Goal: Transaction & Acquisition: Purchase product/service

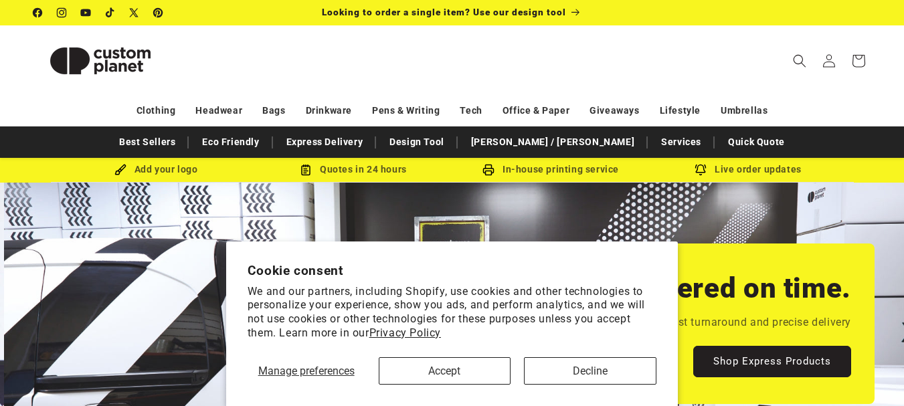
scroll to position [0, 904]
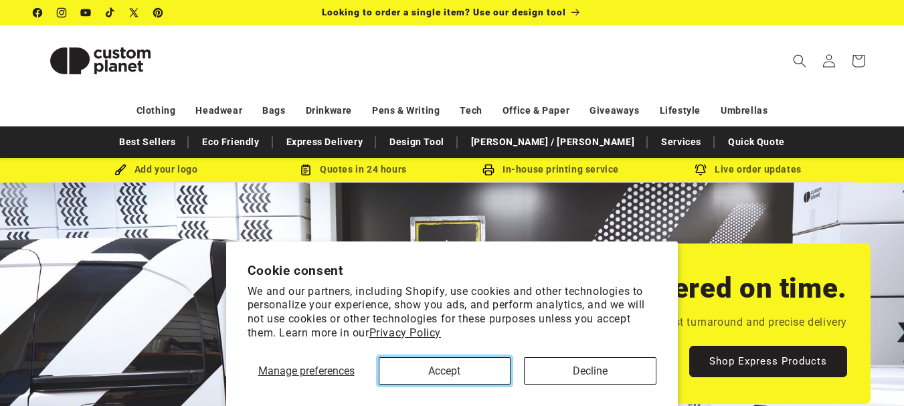
click at [461, 371] on button "Accept" at bounding box center [445, 370] width 132 height 27
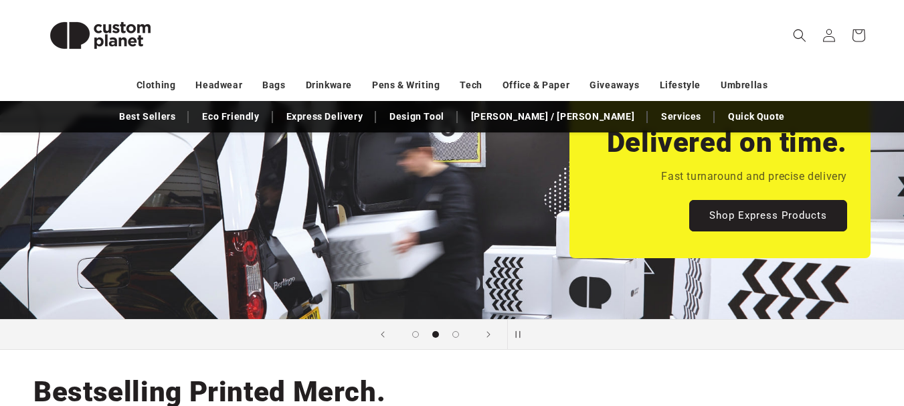
scroll to position [152, 0]
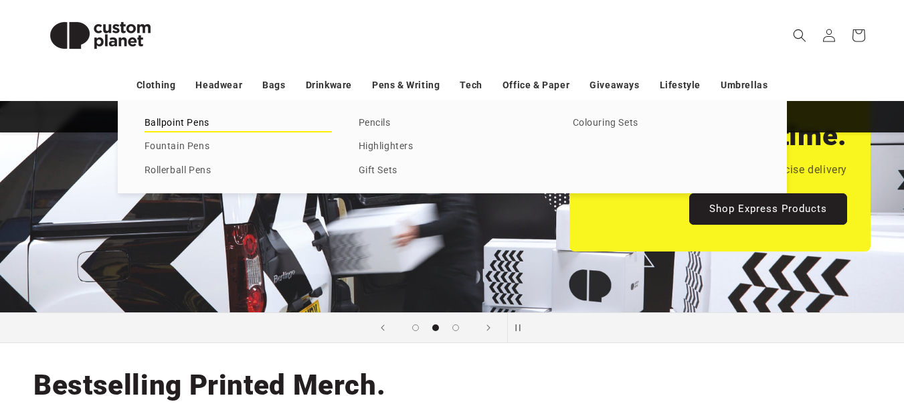
click at [167, 123] on link "Ballpoint Pens" at bounding box center [237, 123] width 187 height 18
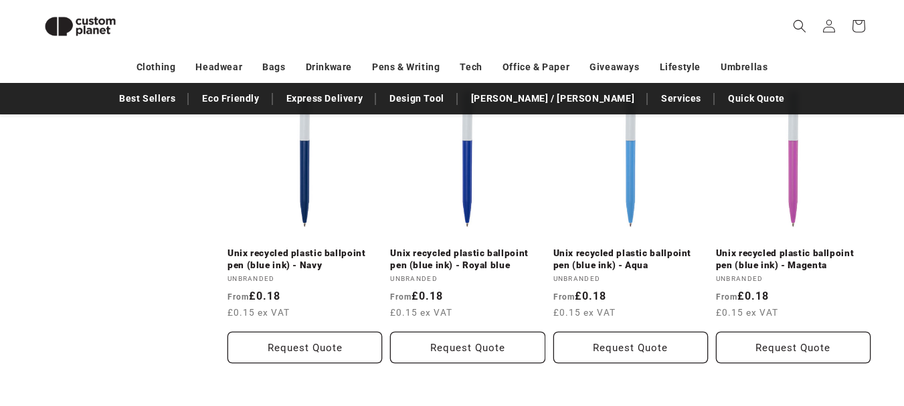
scroll to position [1404, 0]
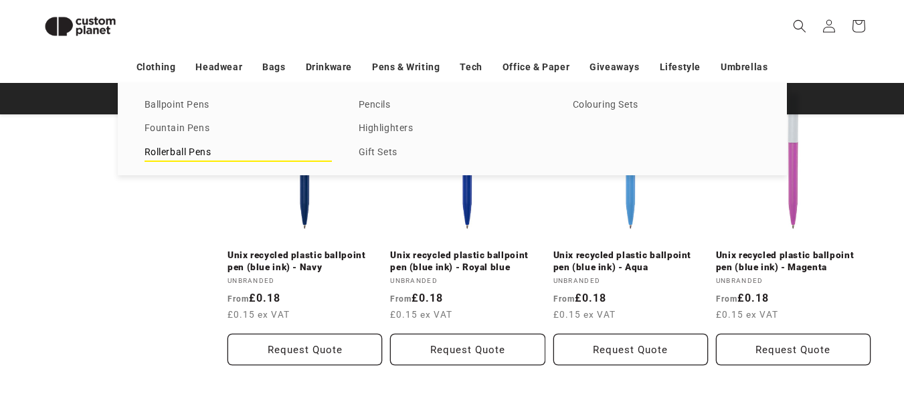
click at [181, 158] on link "Rollerball Pens" at bounding box center [237, 153] width 187 height 18
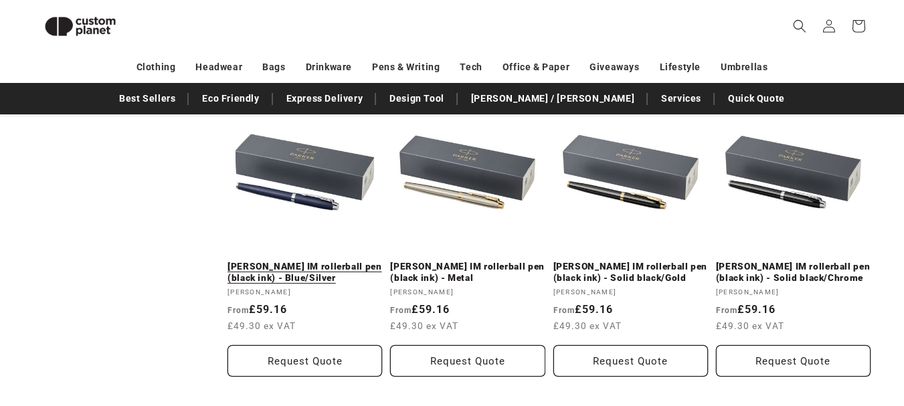
scroll to position [1116, 0]
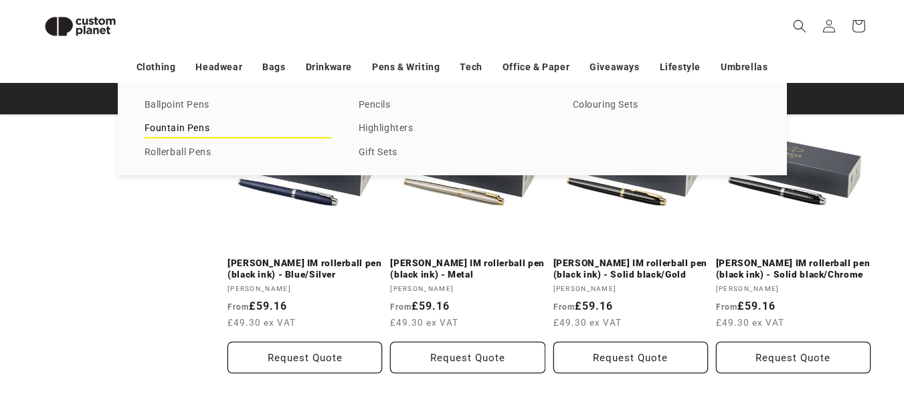
click at [194, 134] on link "Fountain Pens" at bounding box center [237, 129] width 187 height 18
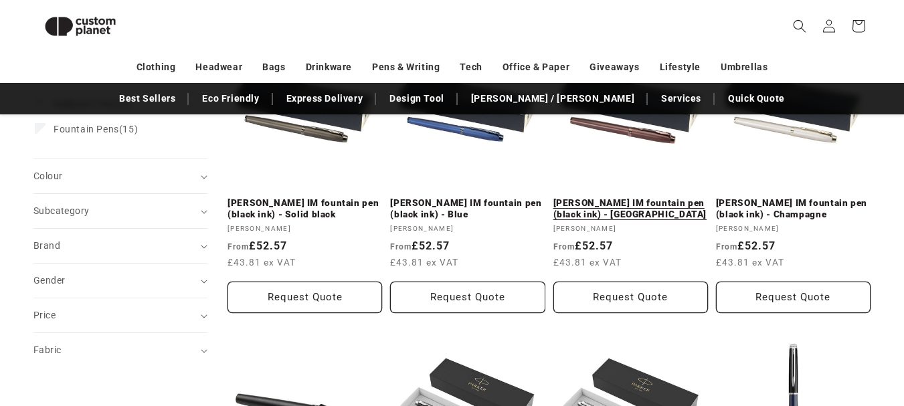
scroll to position [255, 0]
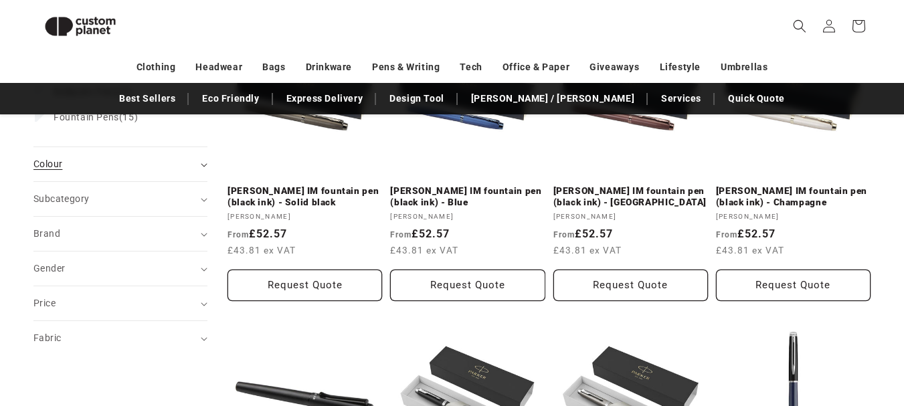
click at [150, 166] on div "Colour (0)" at bounding box center [114, 164] width 163 height 14
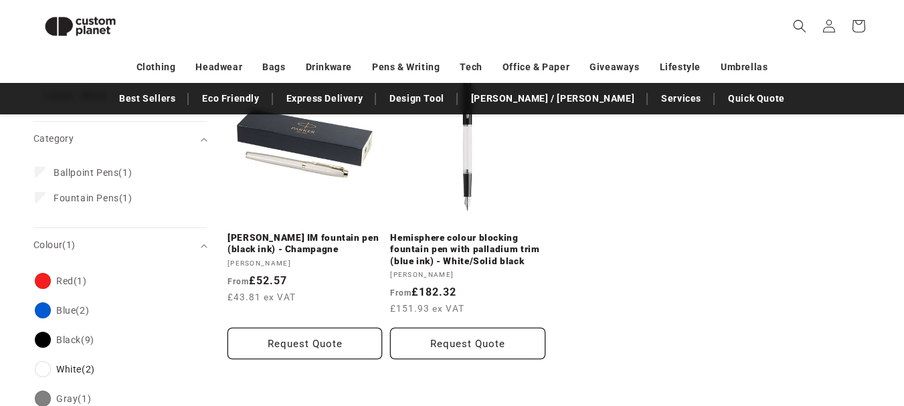
scroll to position [204, 0]
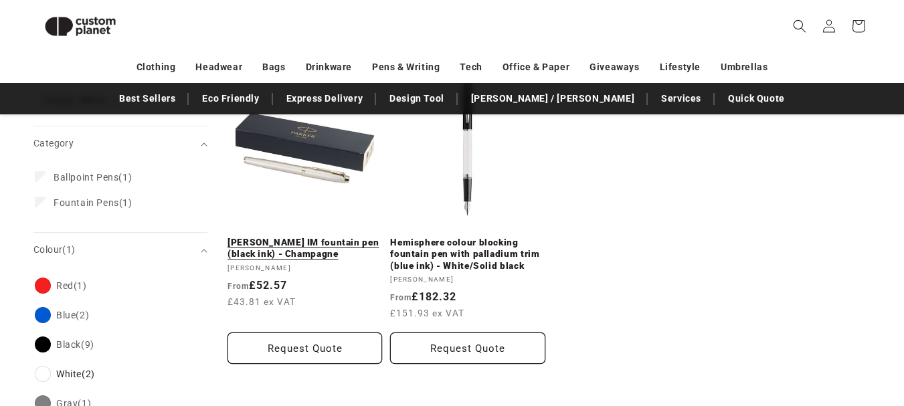
click at [302, 237] on link "[PERSON_NAME] IM fountain pen (black ink) - Champagne" at bounding box center [304, 248] width 154 height 23
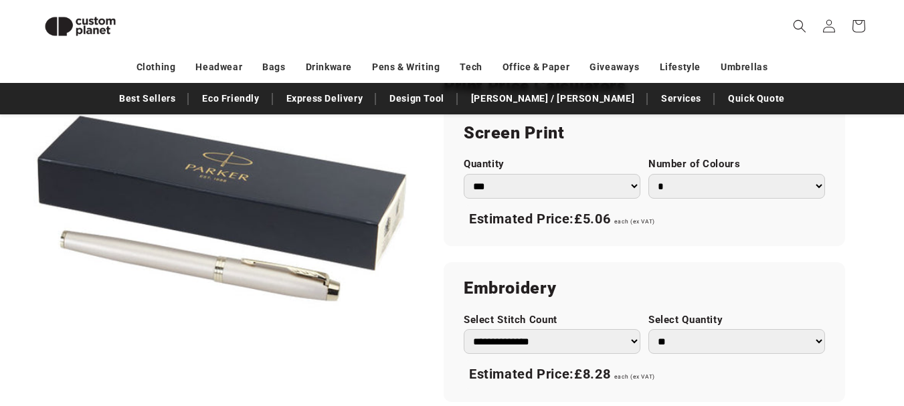
scroll to position [778, 0]
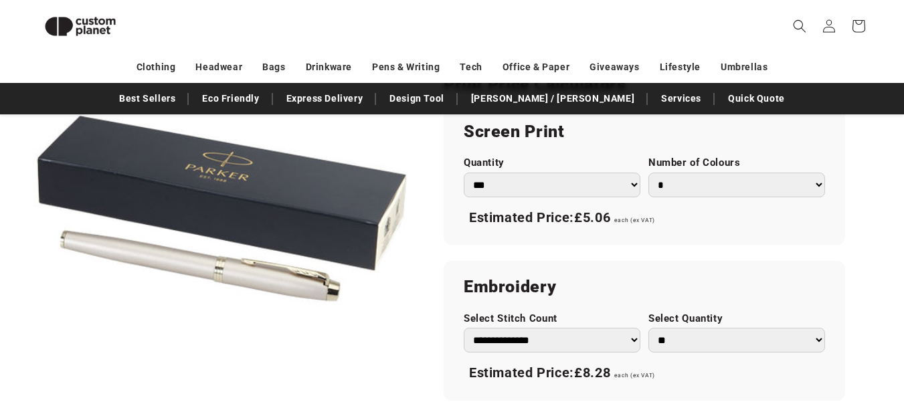
click at [589, 185] on select "*** *** *** **** **** **** ***** *****" at bounding box center [551, 185] width 177 height 25
select select "**"
click at [463, 173] on select "*** *** *** **** **** **** ***** *****" at bounding box center [551, 185] width 177 height 25
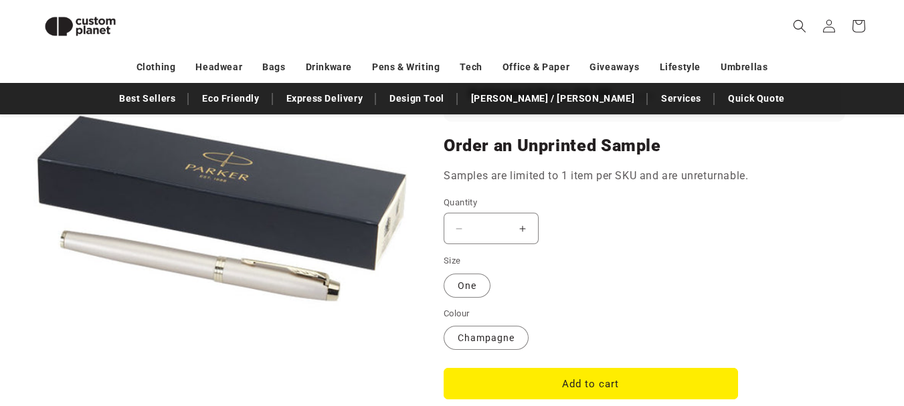
scroll to position [1059, 0]
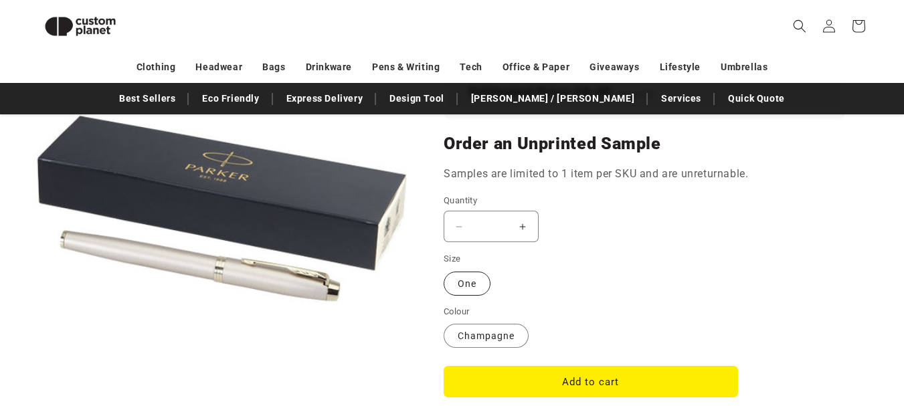
click at [462, 288] on label "One Variant sold out or unavailable" at bounding box center [466, 284] width 47 height 24
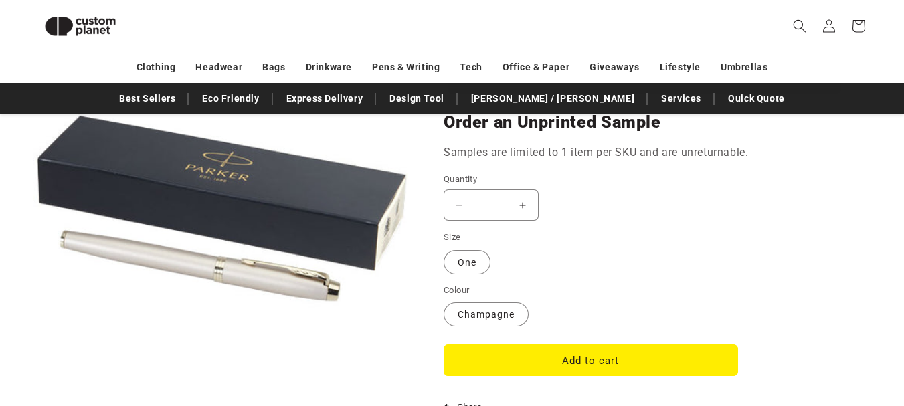
scroll to position [1079, 0]
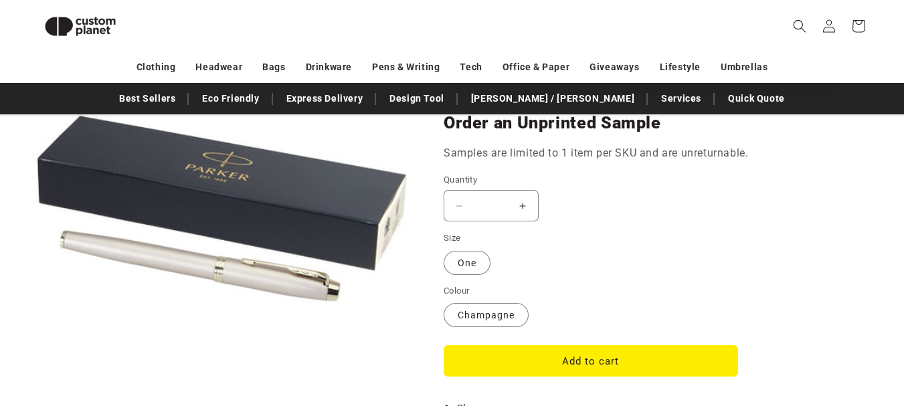
click at [518, 219] on button "Increase quantity for [PERSON_NAME] IM fountain pen (black ink) - Champagne" at bounding box center [523, 205] width 30 height 31
click at [519, 205] on button "Increase quantity for [PERSON_NAME] IM fountain pen (black ink) - Champagne" at bounding box center [523, 205] width 30 height 31
click at [494, 207] on input "*" at bounding box center [490, 205] width 33 height 31
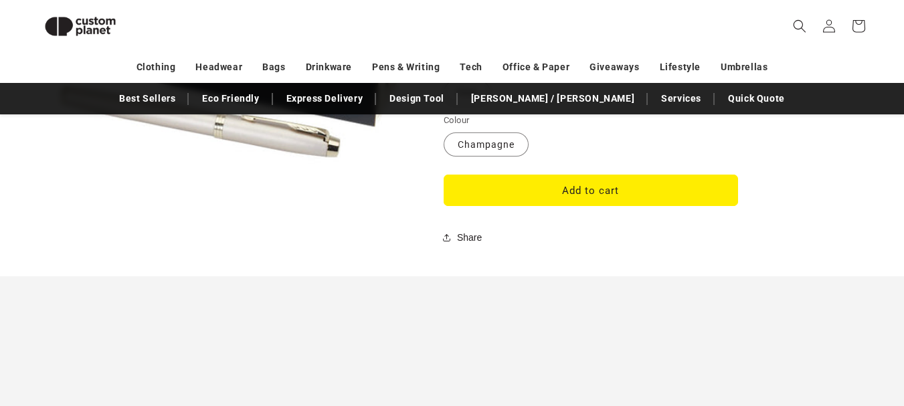
scroll to position [1251, 0]
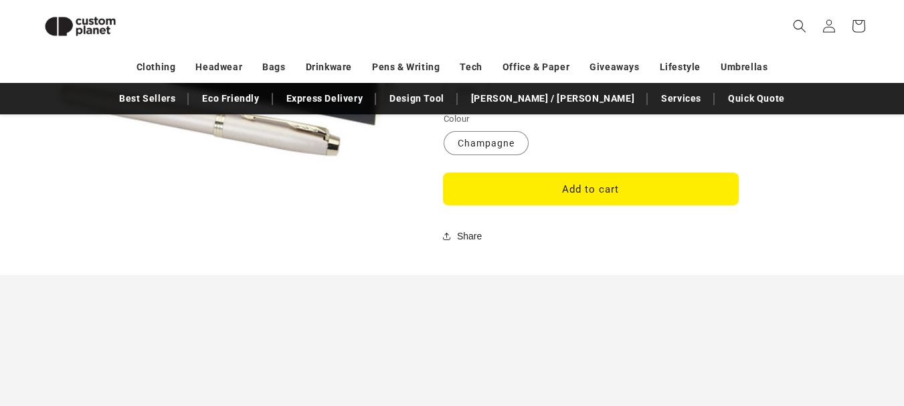
click at [580, 179] on button "Add to cart" at bounding box center [590, 188] width 294 height 31
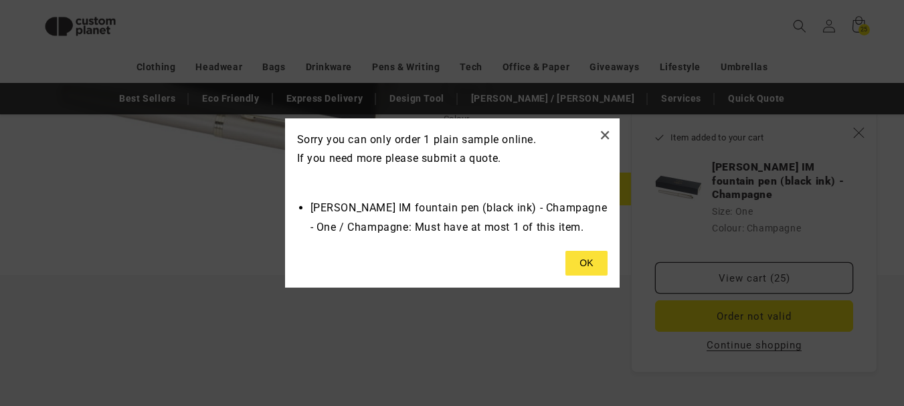
type input "*"
click at [584, 257] on button at bounding box center [585, 263] width 41 height 25
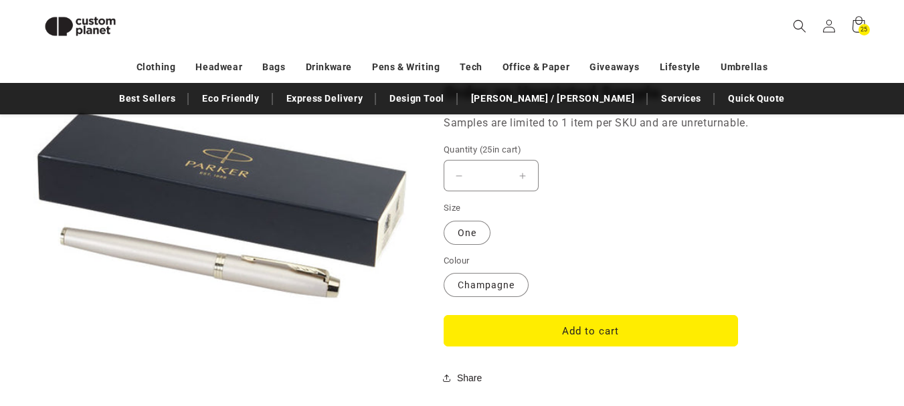
scroll to position [1111, 0]
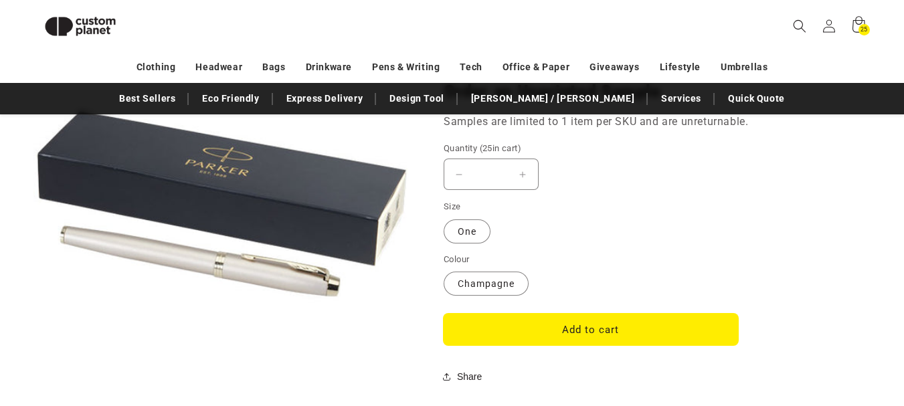
click at [617, 328] on button "Add to cart" at bounding box center [590, 329] width 294 height 31
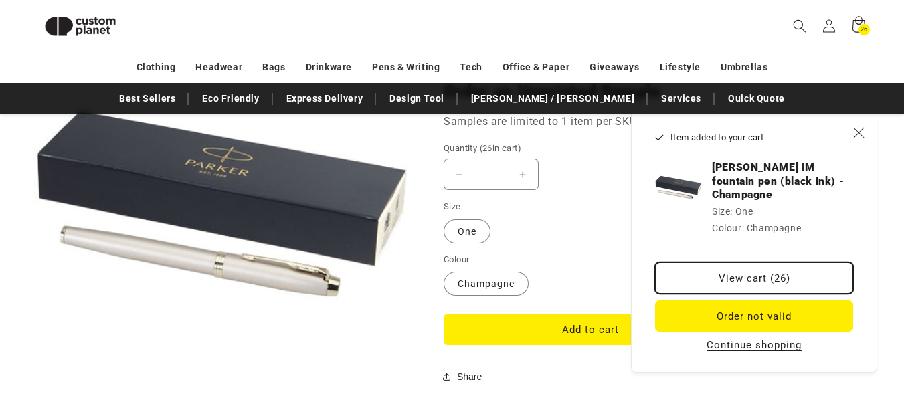
click at [752, 262] on link "View cart (26)" at bounding box center [754, 277] width 198 height 31
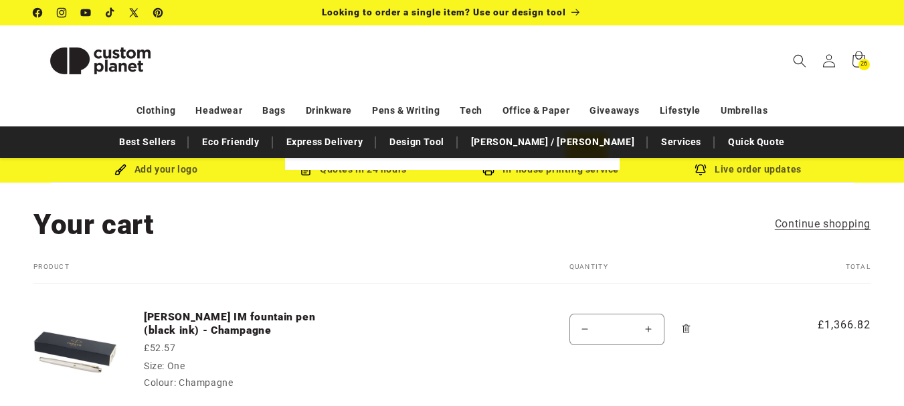
click at [591, 158] on button at bounding box center [585, 144] width 41 height 25
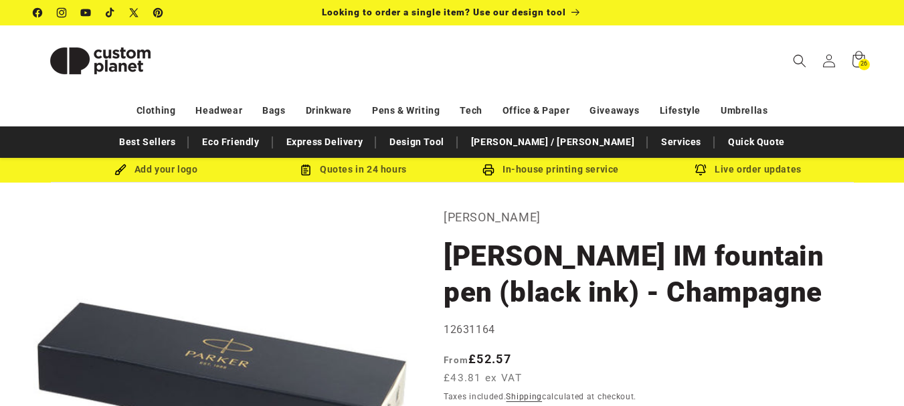
select select "**"
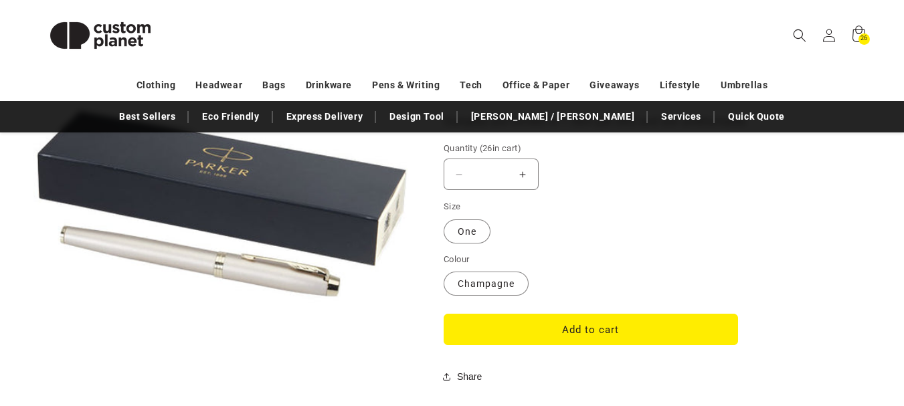
scroll to position [1129, 0]
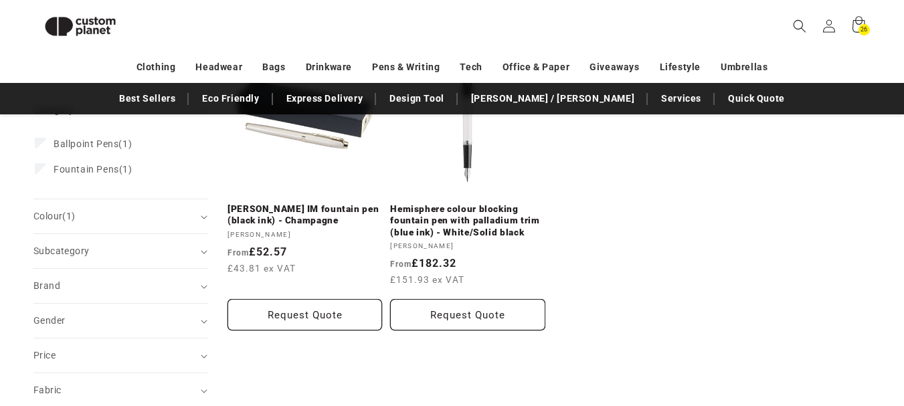
scroll to position [255, 0]
